Goal: Task Accomplishment & Management: Manage account settings

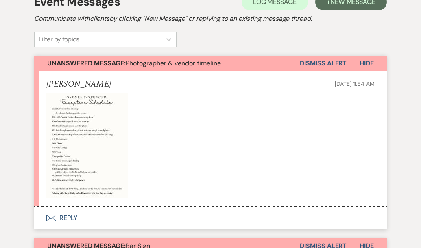
scroll to position [193, 0]
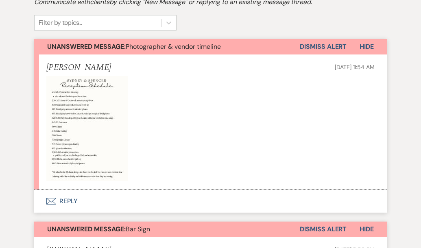
click at [94, 151] on img at bounding box center [86, 128] width 81 height 105
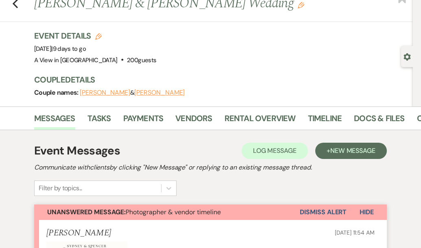
scroll to position [0, 0]
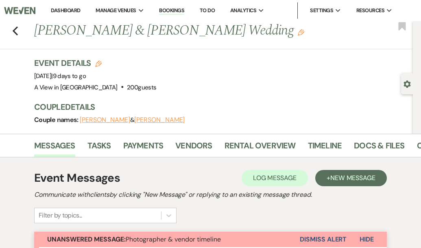
click at [18, 25] on div "Previous [PERSON_NAME] & [PERSON_NAME] Wedding Edit Bookmark" at bounding box center [204, 35] width 417 height 28
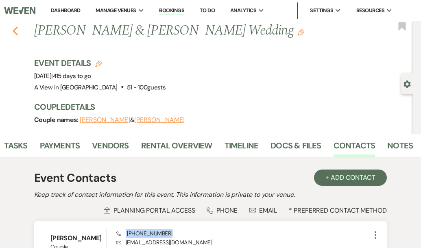
click at [15, 31] on icon "Previous" at bounding box center [15, 31] width 6 height 10
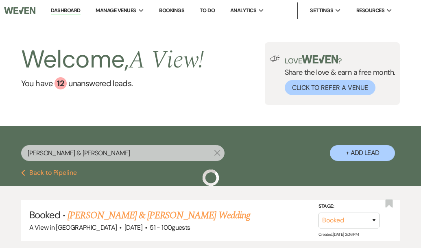
scroll to position [59, 0]
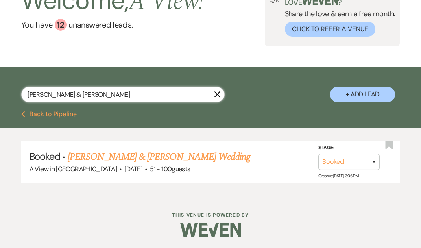
click at [64, 98] on input "[PERSON_NAME] & [PERSON_NAME]" at bounding box center [122, 95] width 203 height 16
paste input "[PERSON_NAME]"
type input "[PERSON_NAME]"
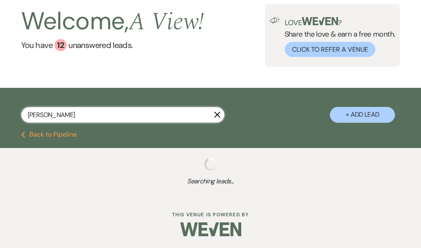
select select "8"
select select "4"
select select "8"
select select "4"
select select "9"
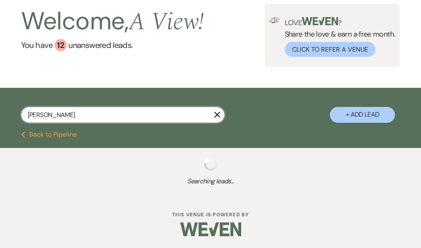
select select "5"
select select "9"
select select "8"
select select "5"
select select "8"
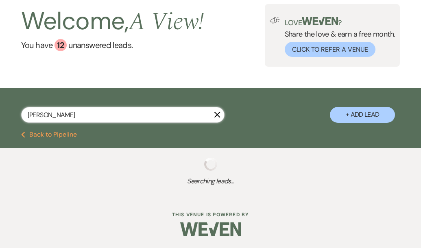
select select "5"
select select "8"
select select "4"
select select "8"
select select "4"
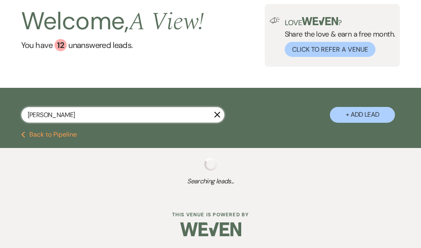
select select "5"
select select "8"
select select "4"
select select "8"
select select "4"
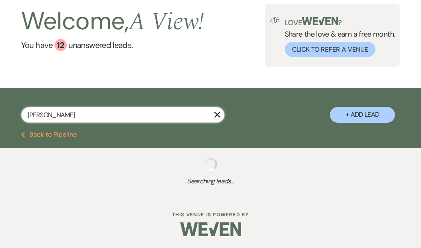
select select "8"
select select "5"
select select "8"
select select "10"
select select "8"
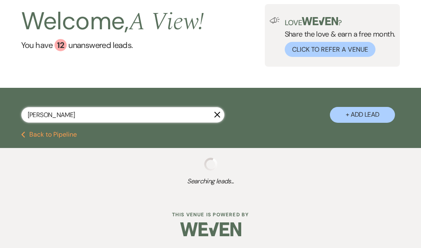
select select "4"
select select "8"
select select "7"
select select "8"
select select "5"
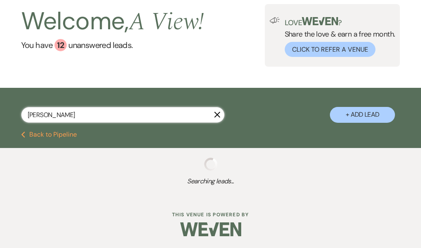
select select "8"
select select "5"
select select "8"
select select "4"
select select "8"
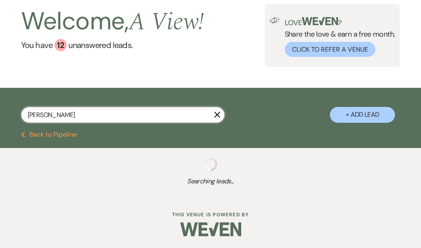
select select "5"
select select "8"
select select "4"
select select "8"
select select "4"
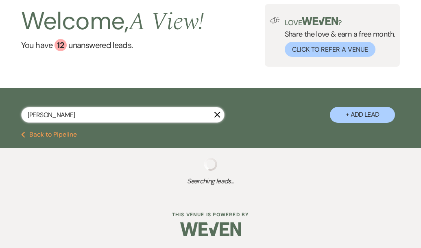
select select "8"
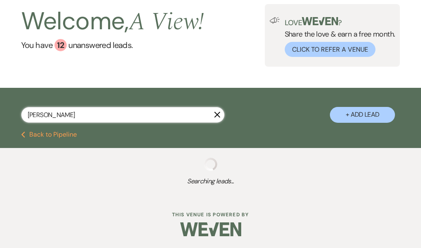
select select "8"
select select "4"
select select "8"
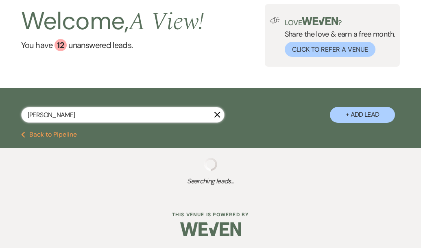
select select "4"
select select "8"
select select "4"
select select "5"
select select "8"
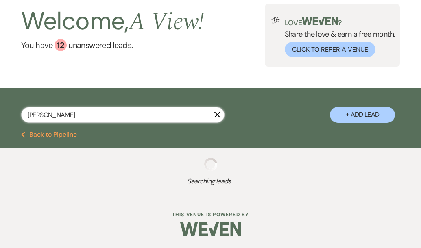
select select "8"
select select "4"
select select "8"
select select "4"
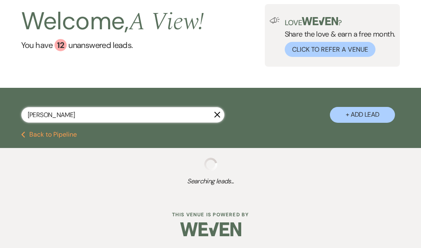
select select "8"
select select "4"
select select "8"
select select "4"
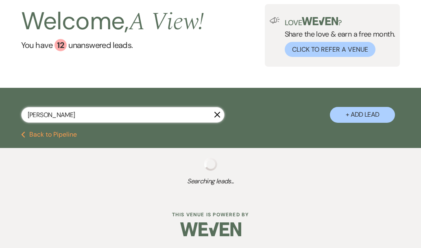
select select "8"
select select "1"
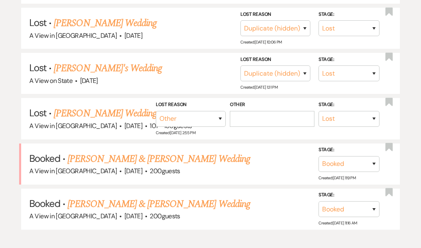
scroll to position [1986, 0]
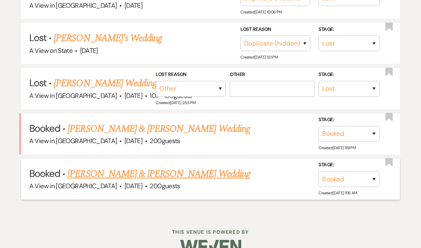
type input "[PERSON_NAME]"
click at [168, 167] on link "[PERSON_NAME] & [PERSON_NAME] Wedding" at bounding box center [159, 174] width 182 height 15
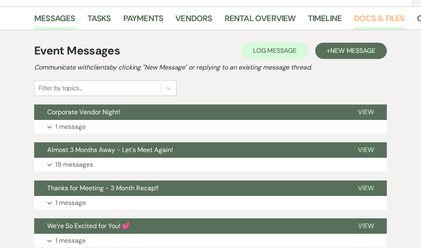
scroll to position [0, 53]
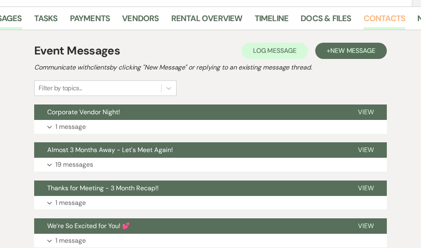
click at [369, 19] on link "Contacts" at bounding box center [385, 21] width 42 height 18
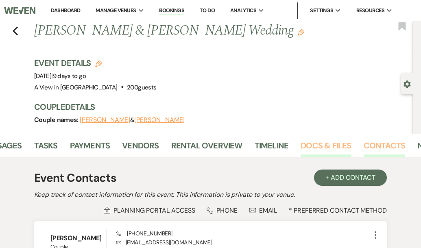
scroll to position [0, 83]
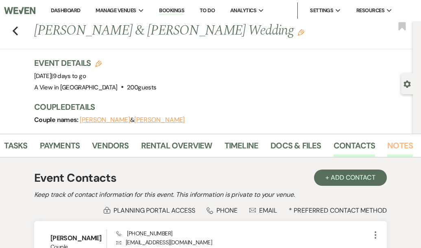
click at [394, 144] on link "Notes" at bounding box center [400, 148] width 26 height 18
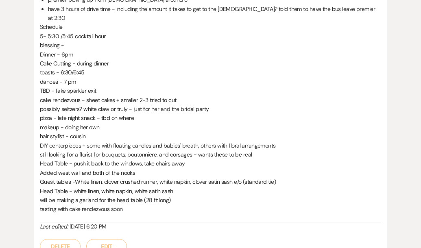
scroll to position [361, 0]
